Goal: Task Accomplishment & Management: Complete application form

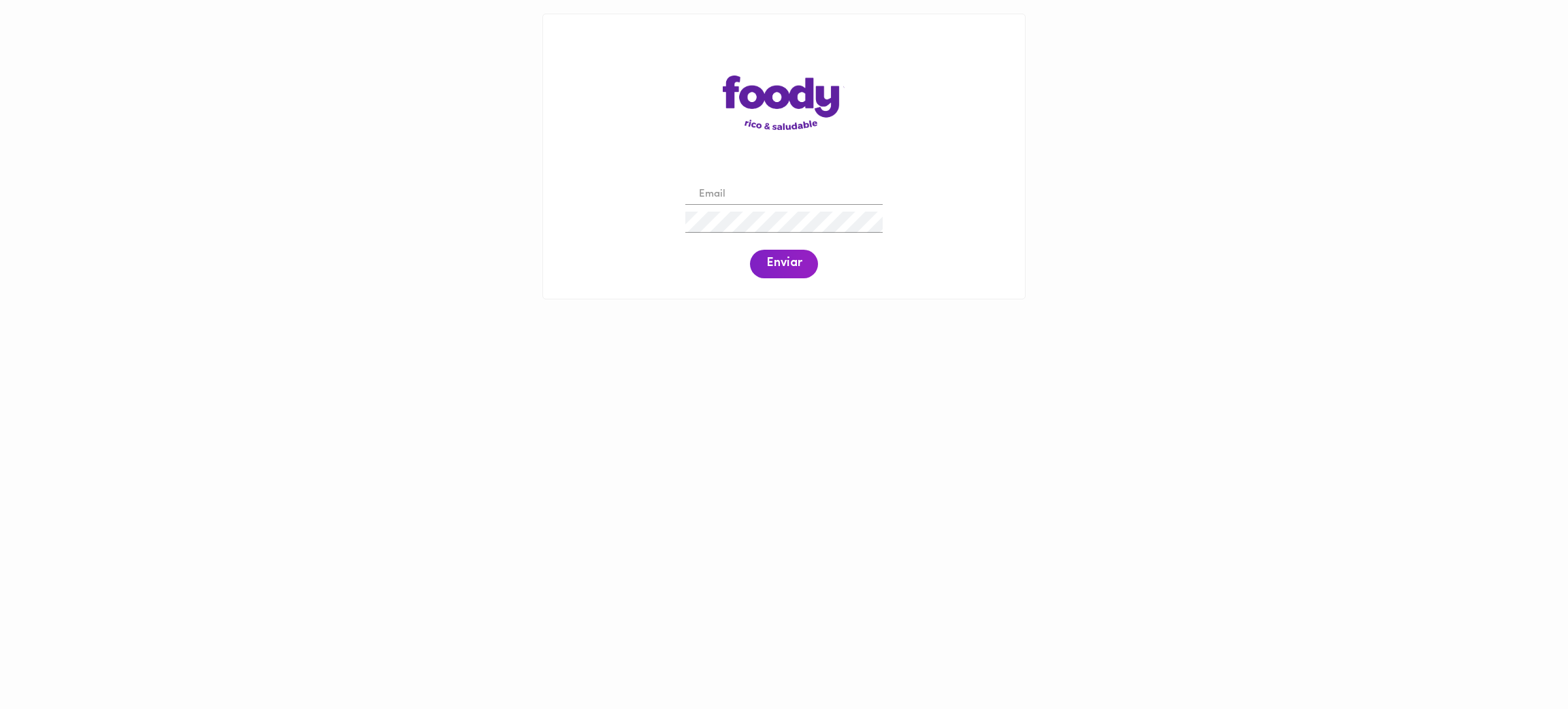
drag, startPoint x: 0, startPoint y: 0, endPoint x: 806, endPoint y: 198, distance: 830.0
click at [806, 198] on input "email" at bounding box center [784, 194] width 198 height 21
paste input "[EMAIL_ADDRESS][DOMAIN_NAME]"
click at [783, 272] on button "Enviar" at bounding box center [784, 264] width 68 height 29
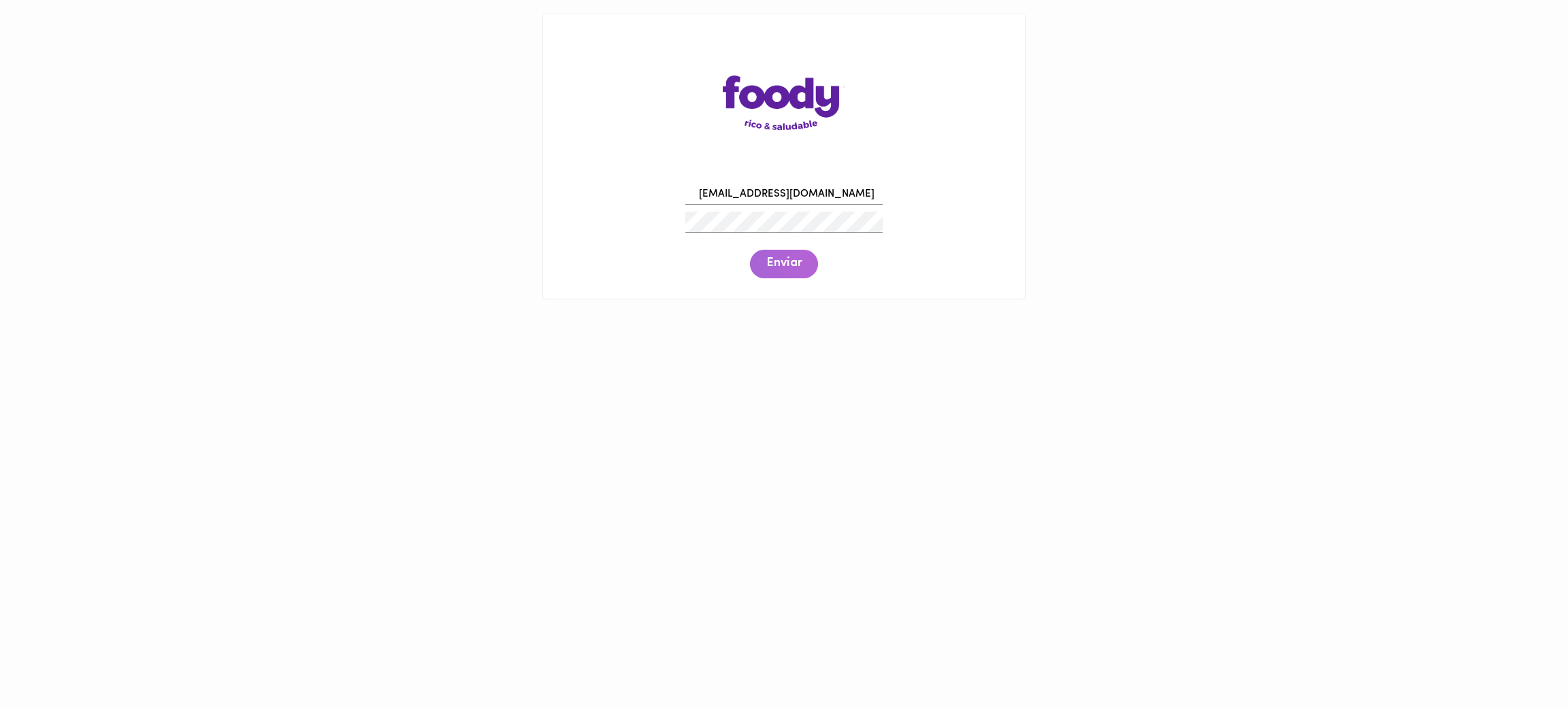
click at [779, 261] on span "Enviar" at bounding box center [784, 264] width 36 height 15
click at [651, 228] on div "[EMAIL_ADDRESS][DOMAIN_NAME] Enviar" at bounding box center [784, 229] width 455 height 104
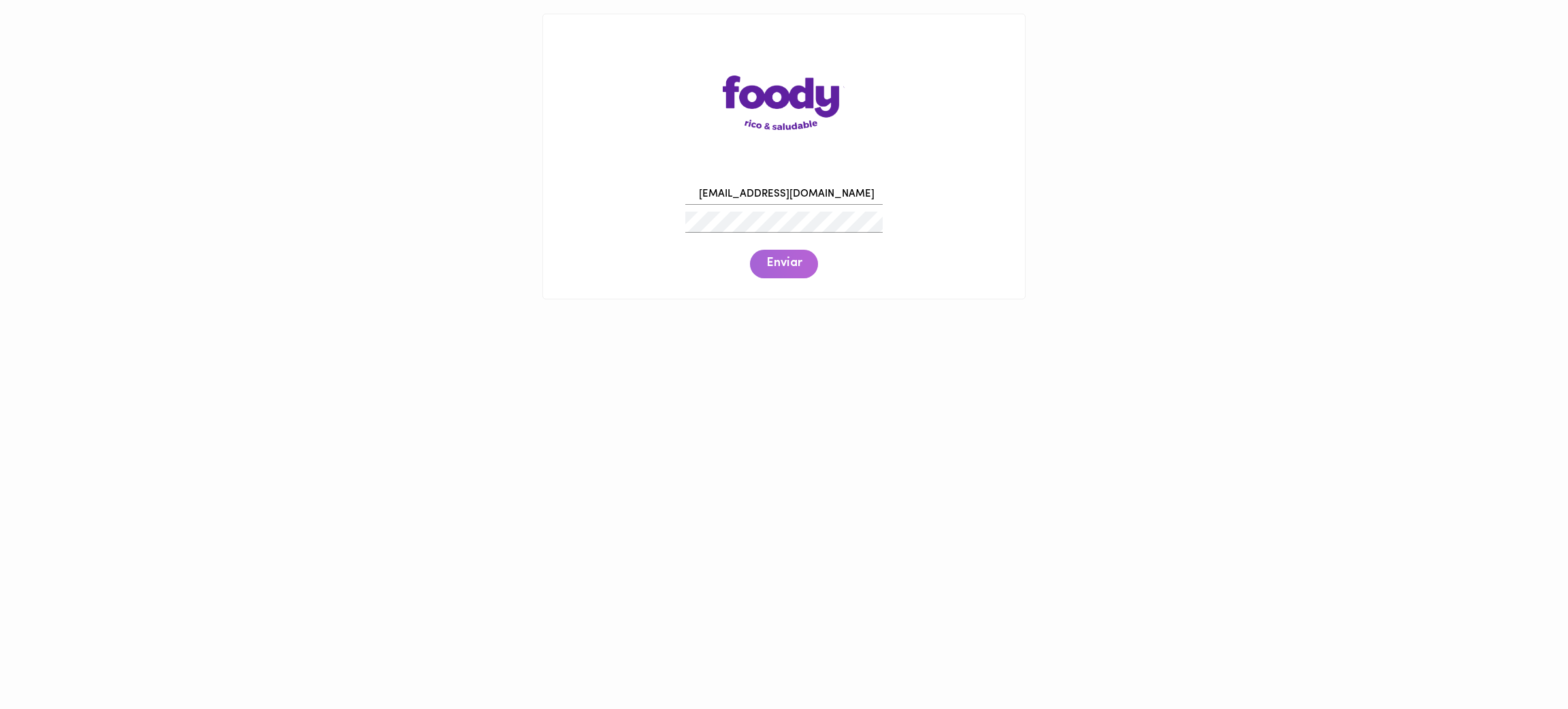
click at [787, 268] on span "Enviar" at bounding box center [784, 264] width 36 height 15
drag, startPoint x: 823, startPoint y: 193, endPoint x: 656, endPoint y: 198, distance: 167.1
click at [656, 198] on div "[EMAIL_ADDRESS][DOMAIN_NAME] Enviar" at bounding box center [784, 229] width 455 height 104
paste input "5"
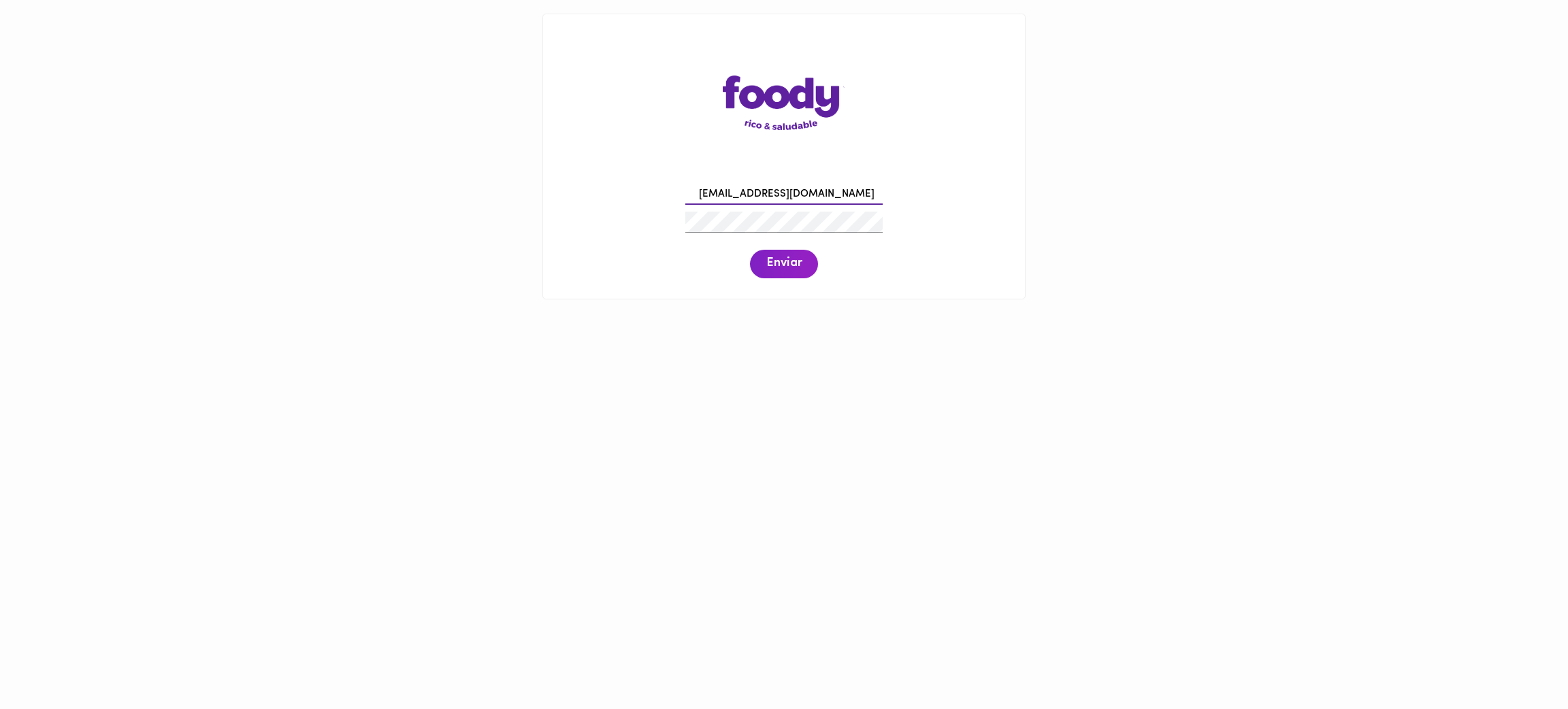
type input "[EMAIL_ADDRESS][DOMAIN_NAME]"
click at [810, 268] on button "Enviar" at bounding box center [784, 264] width 68 height 29
